Goal: Information Seeking & Learning: Learn about a topic

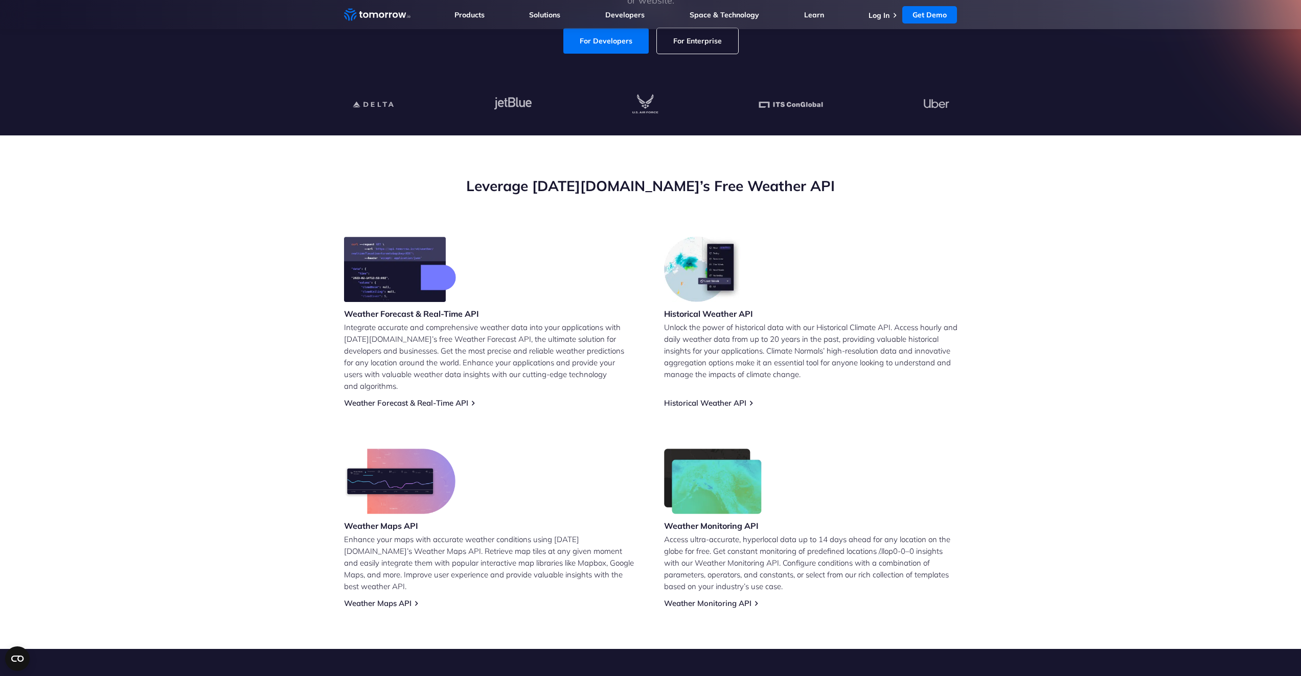
scroll to position [256, 0]
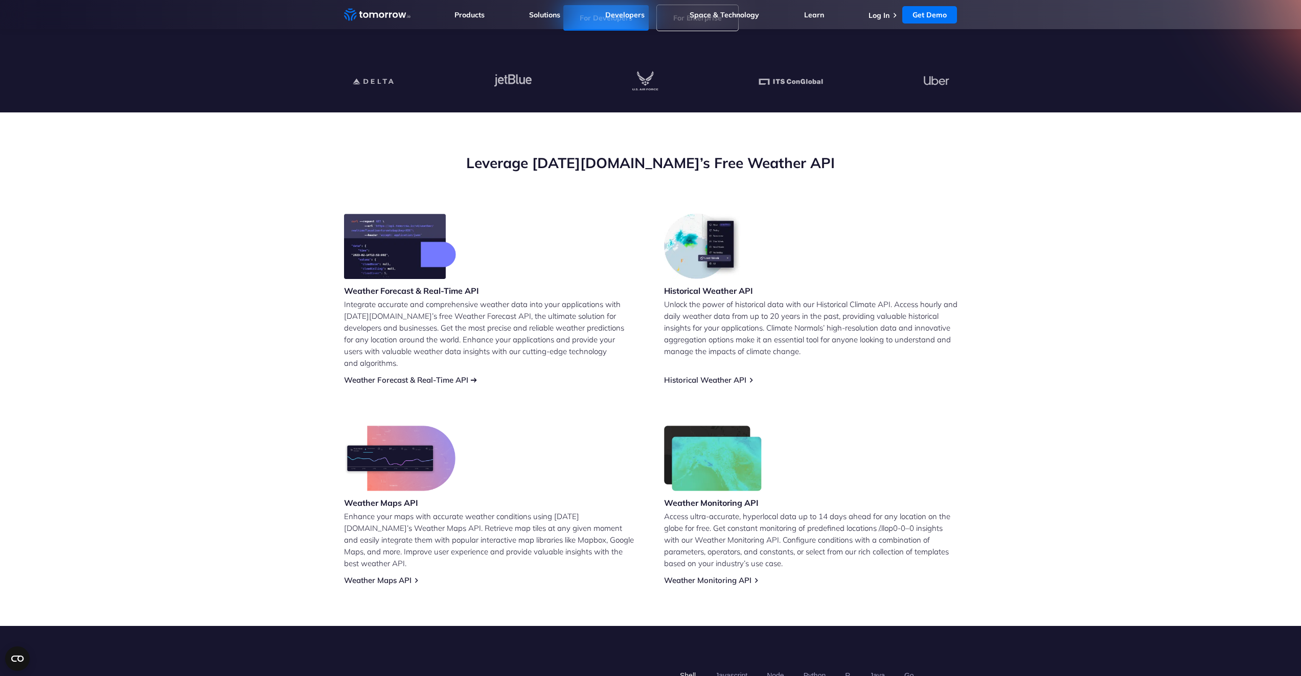
click at [425, 375] on link "Weather Forecast & Real-Time API" at bounding box center [406, 380] width 124 height 10
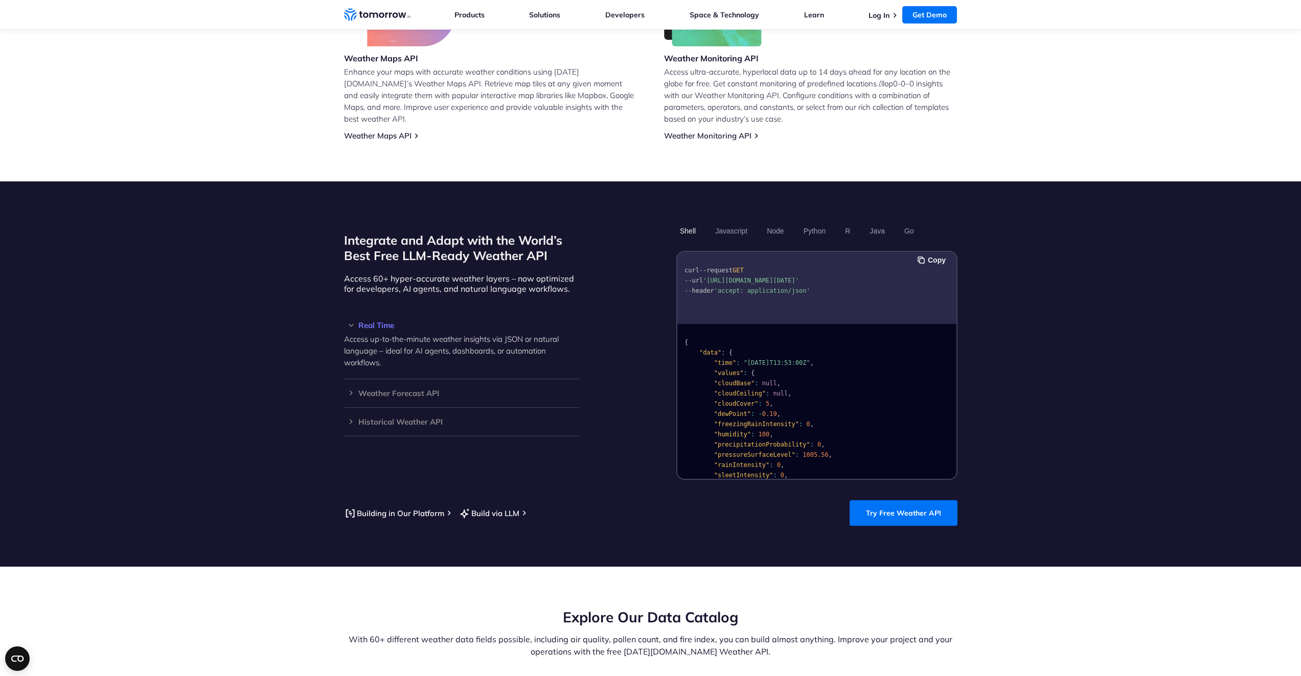
scroll to position [716, 0]
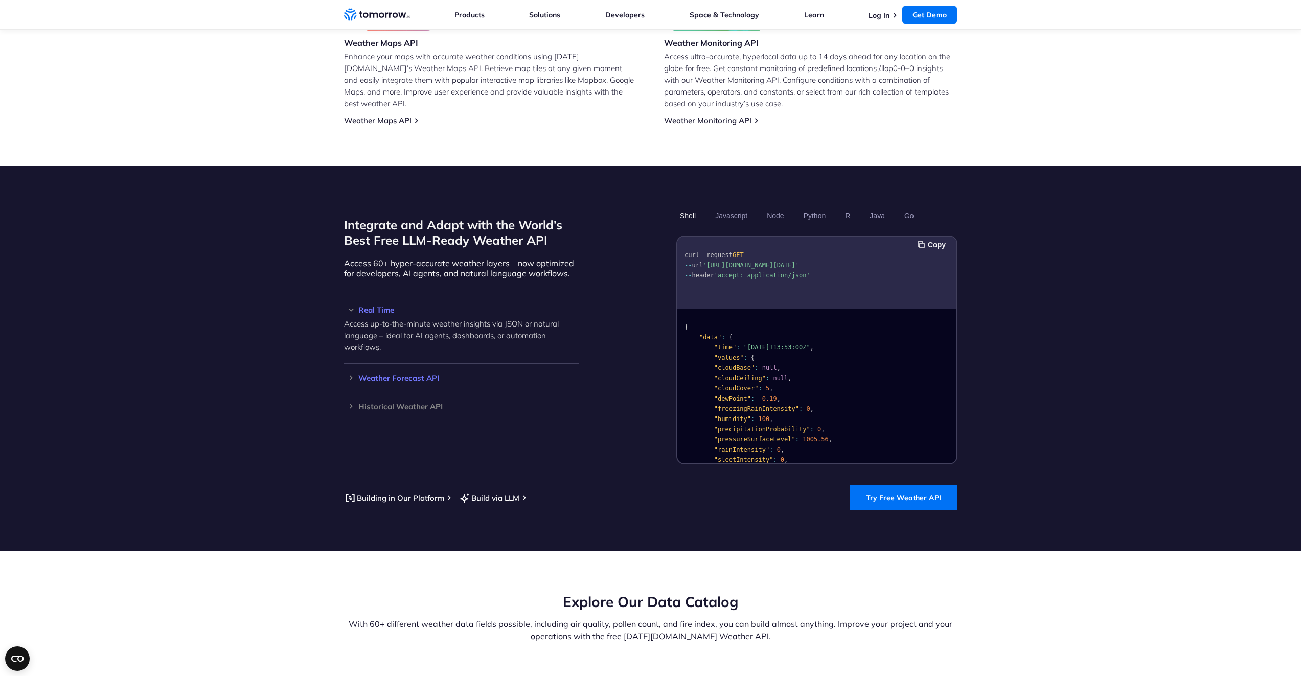
click at [344, 364] on div "Weather Forecast API Access ultra-accurate, hyperlocal data up to 14 days in th…" at bounding box center [461, 378] width 235 height 29
click at [350, 374] on h3 "Weather Forecast API" at bounding box center [461, 378] width 235 height 8
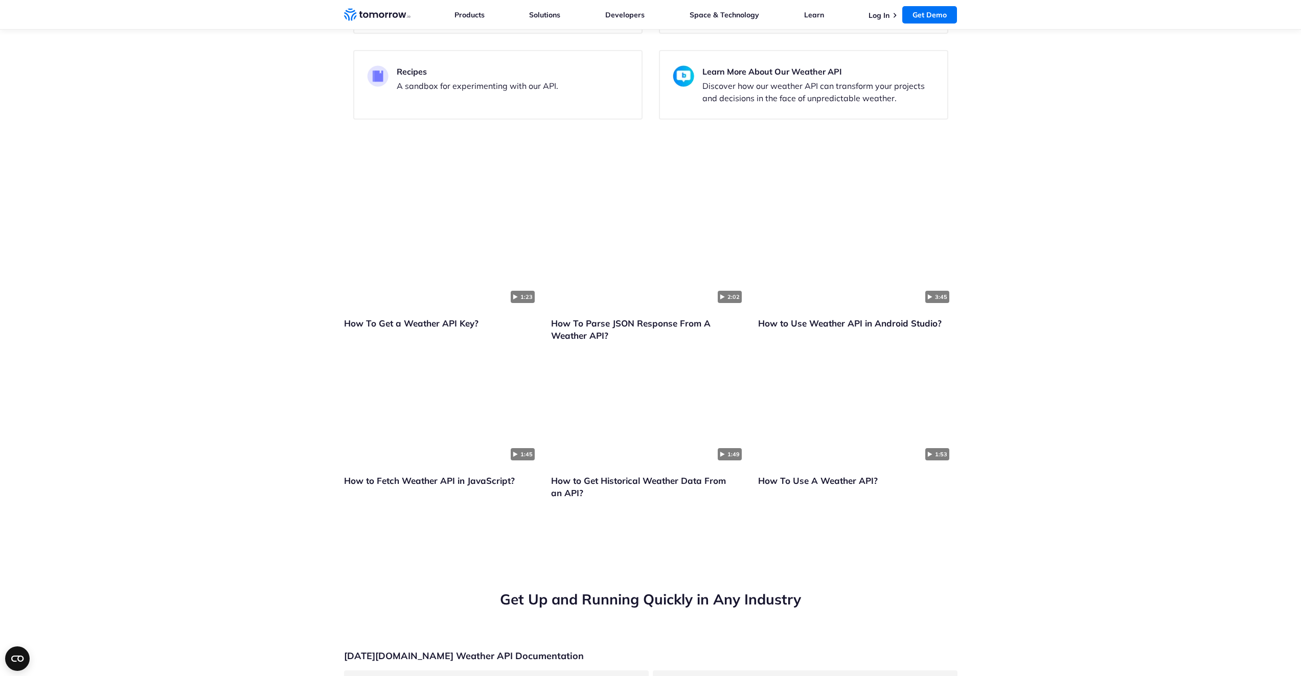
scroll to position [2198, 0]
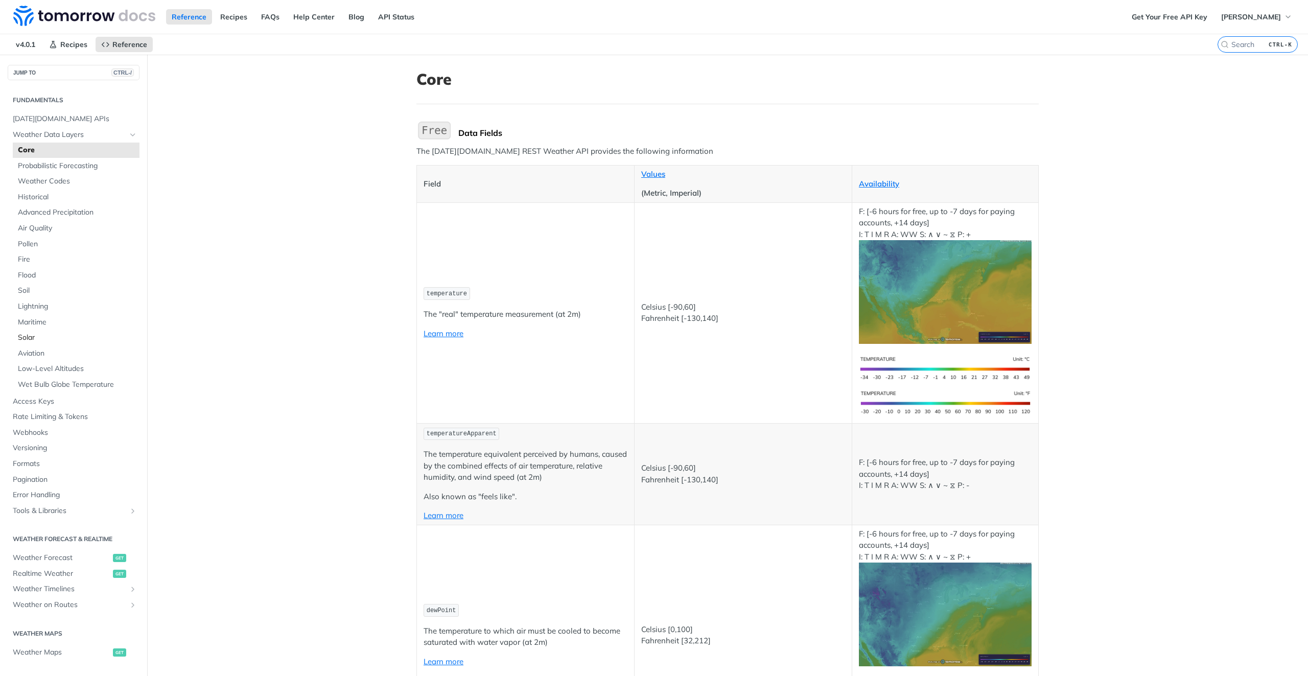
click at [40, 337] on span "Solar" at bounding box center [77, 338] width 119 height 10
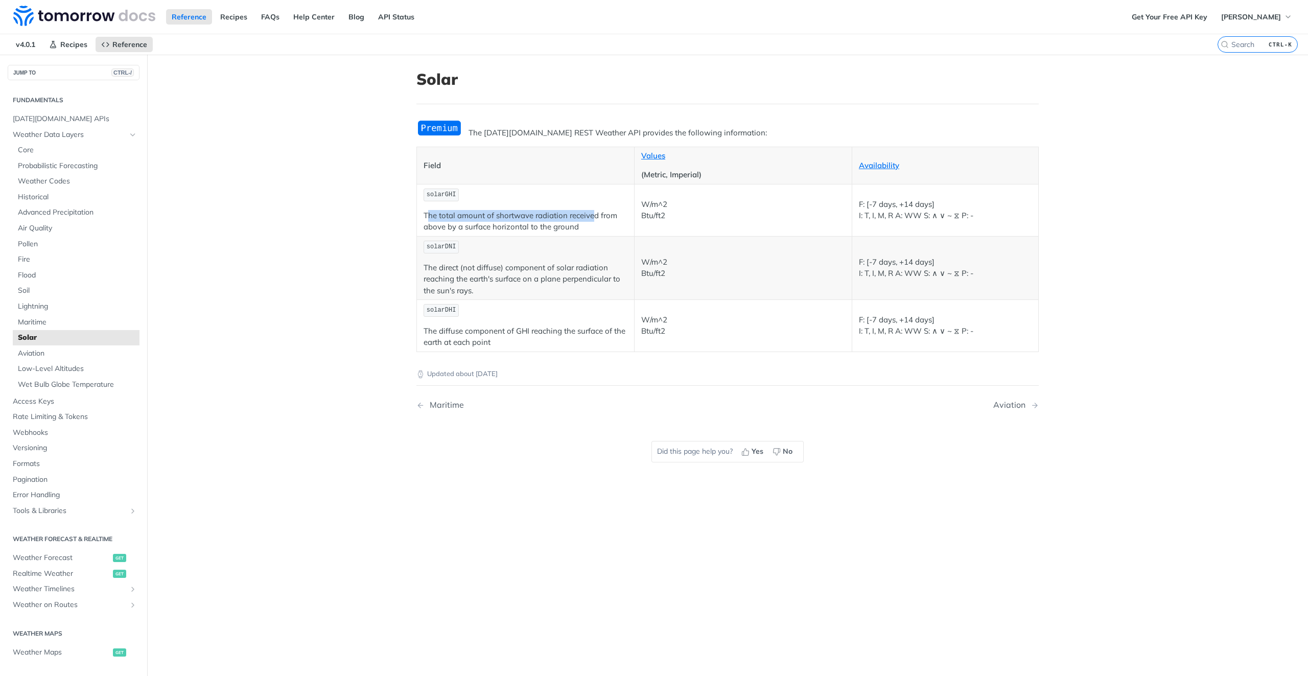
drag, startPoint x: 424, startPoint y: 217, endPoint x: 589, endPoint y: 208, distance: 165.3
click at [589, 208] on td "solarGHI The total amount of shortwave radiation received from above by a surfa…" at bounding box center [526, 210] width 218 height 52
drag, startPoint x: 439, startPoint y: 269, endPoint x: 539, endPoint y: 279, distance: 100.1
click at [539, 279] on p "The direct (not diffuse) component of solar radiation reaching the earth's surf…" at bounding box center [526, 279] width 204 height 35
drag, startPoint x: 453, startPoint y: 335, endPoint x: 545, endPoint y: 333, distance: 92.0
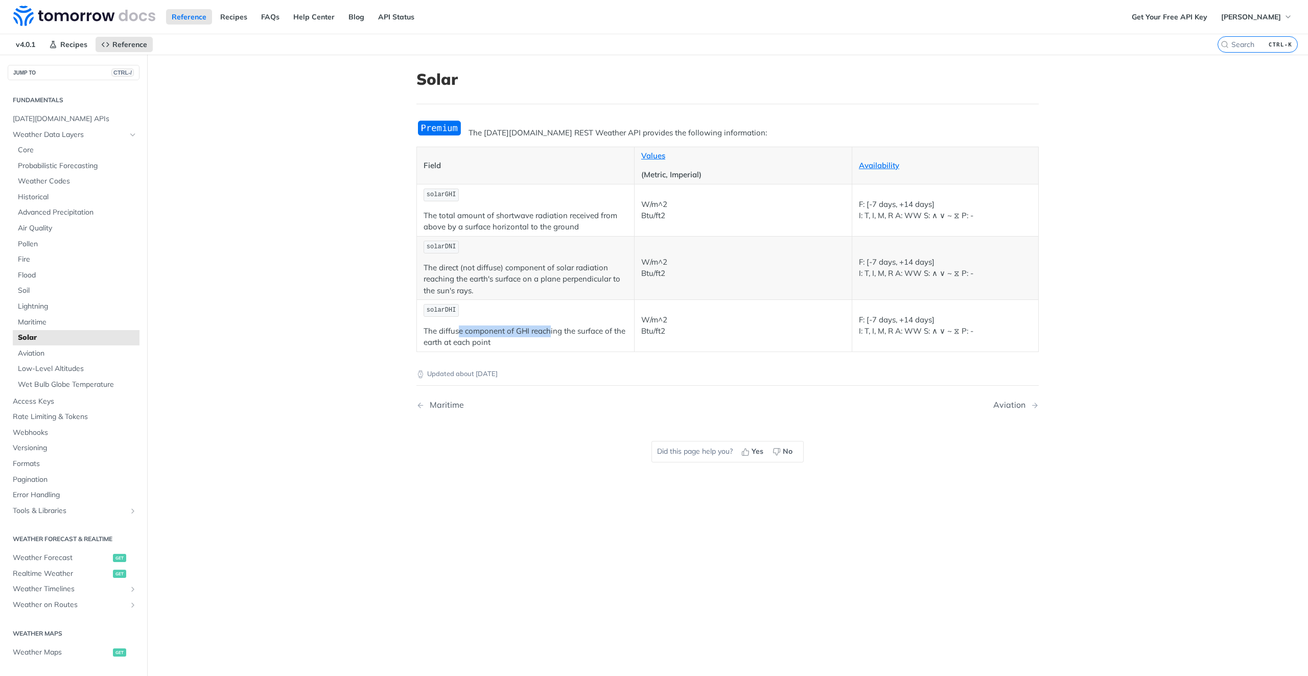
click at [545, 333] on p "The diffuse component of GHI reaching the surface of the earth at each point" at bounding box center [526, 337] width 204 height 23
click at [550, 388] on div "Updated about [DATE] Maritime Aviation Did this page help you? Yes No" at bounding box center [727, 417] width 622 height 131
click at [436, 130] on img "Expand image" at bounding box center [439, 128] width 46 height 17
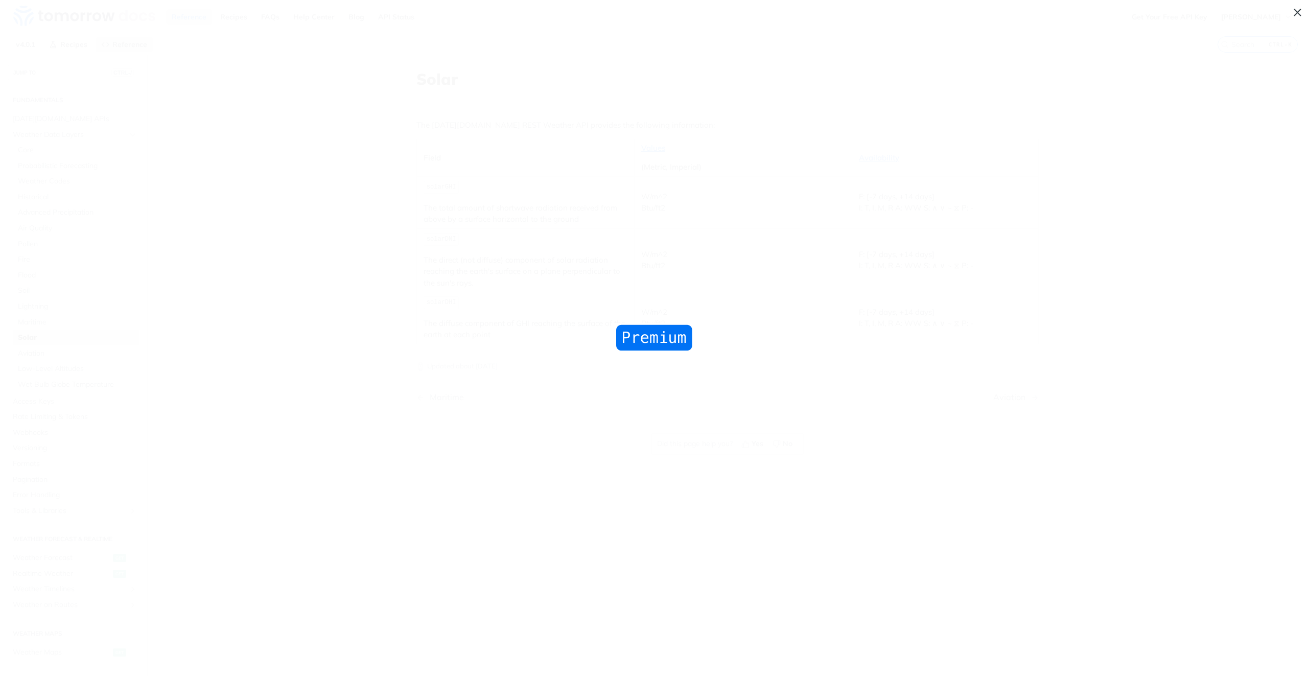
click at [1292, 8] on span "Collapse image" at bounding box center [654, 338] width 1308 height 676
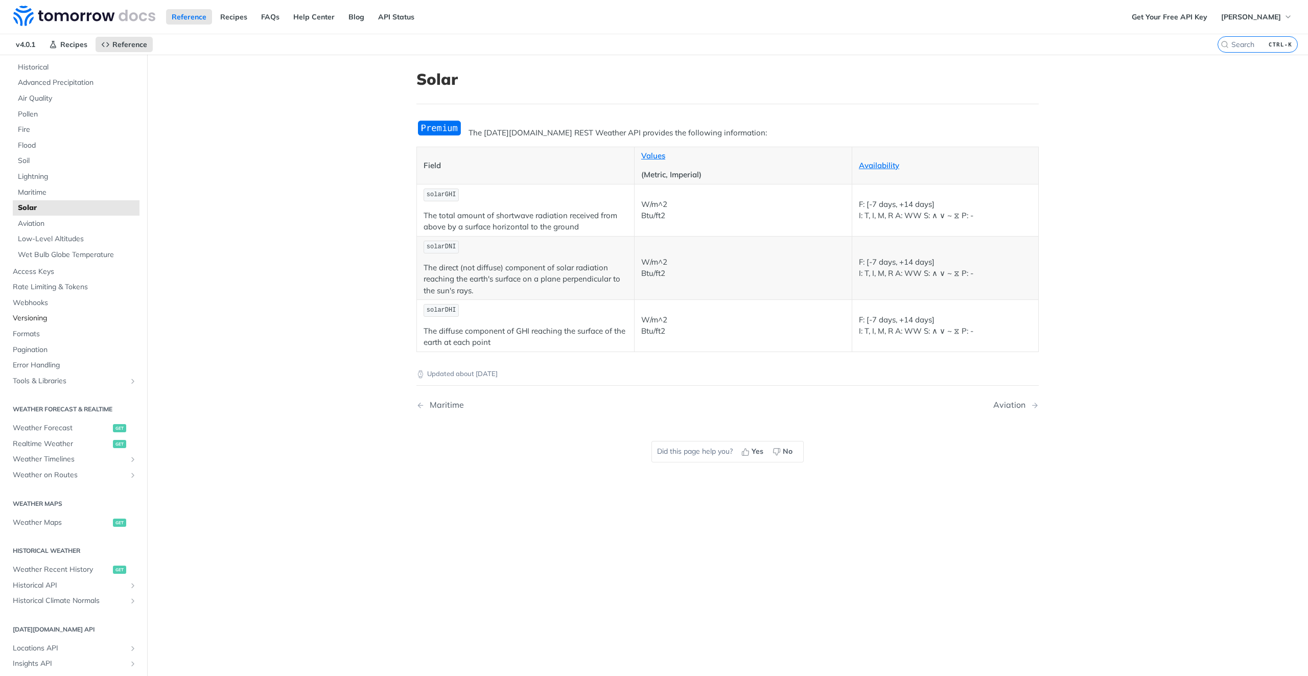
scroll to position [153, 0]
